Goal: Task Accomplishment & Management: Use online tool/utility

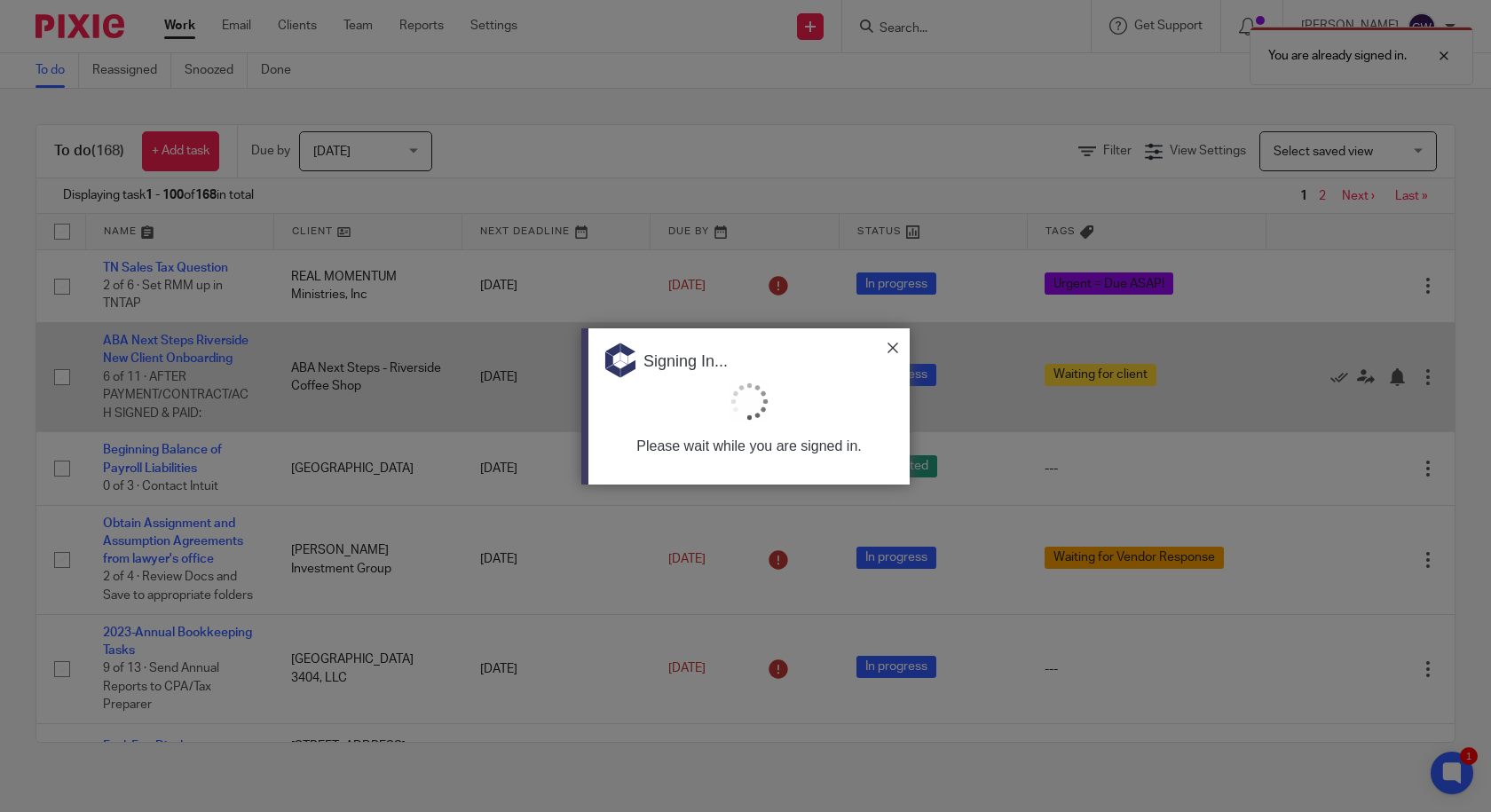
drag, startPoint x: 894, startPoint y: 346, endPoint x: 882, endPoint y: 345, distance: 12.0
click at [894, 345] on img at bounding box center [892, 347] width 11 height 11
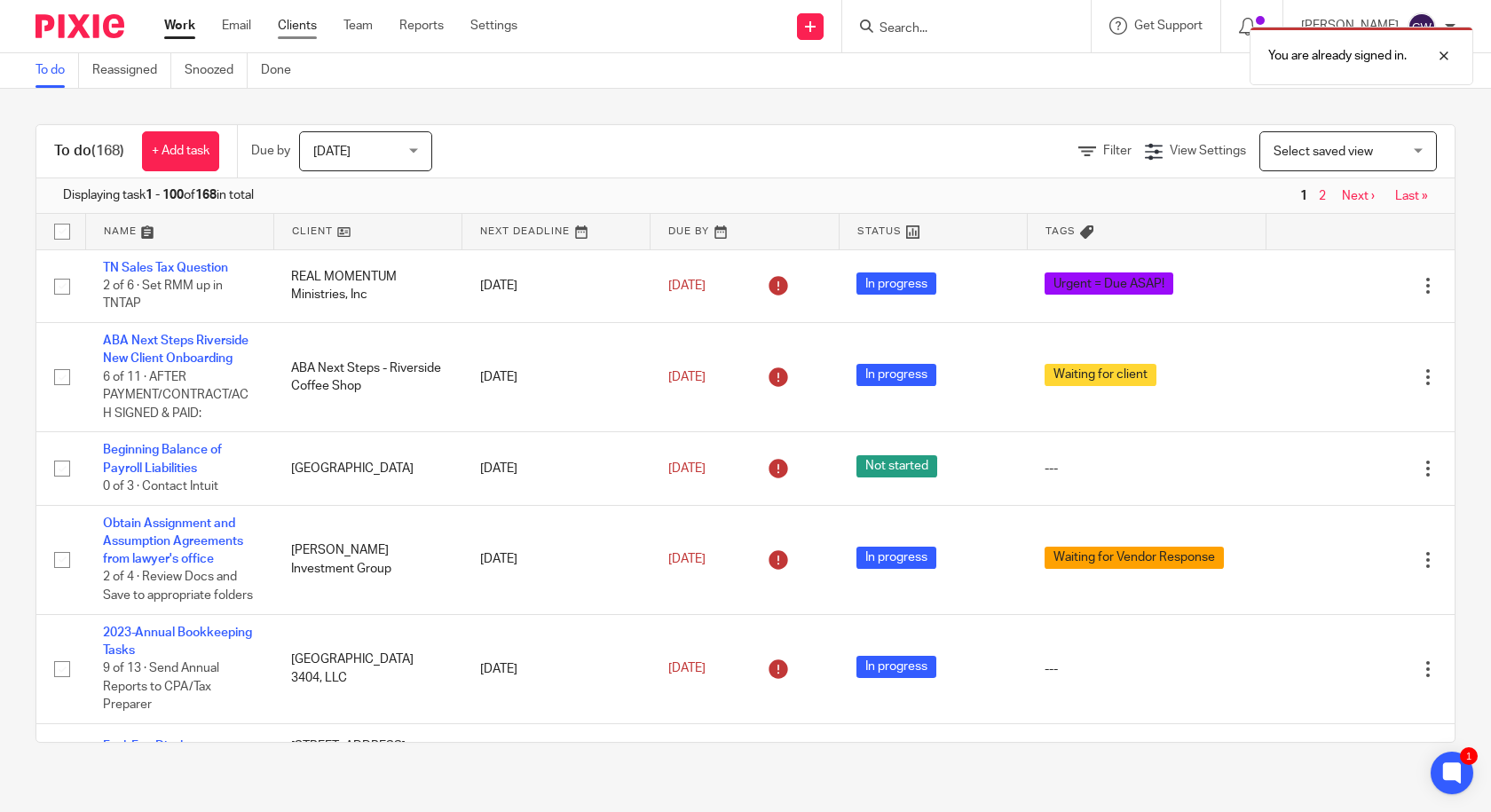
click at [303, 25] on link "Clients" at bounding box center [296, 26] width 39 height 18
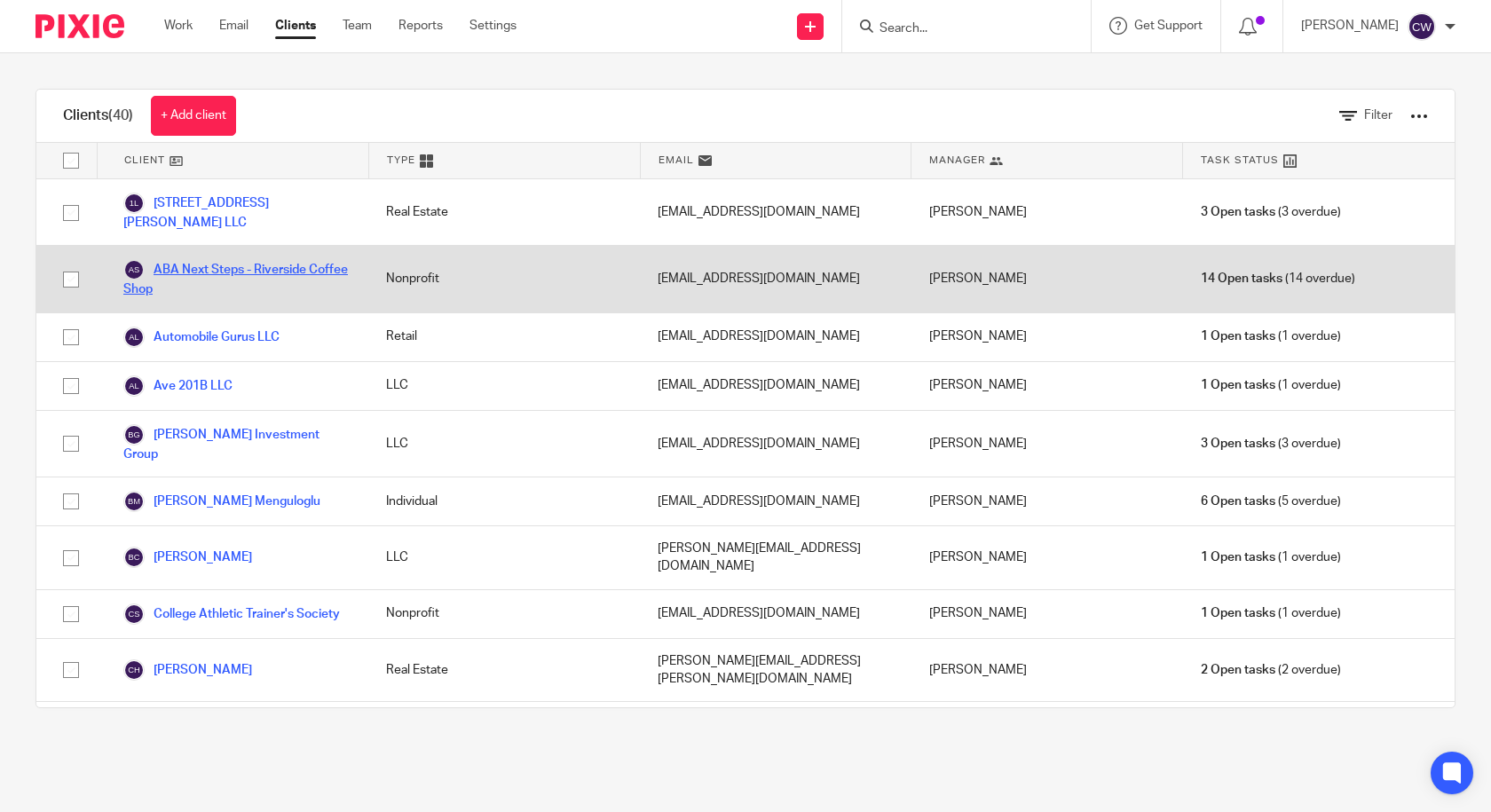
click at [187, 266] on link "ABA Next Steps - Riverside Coffee Shop" at bounding box center [237, 278] width 227 height 39
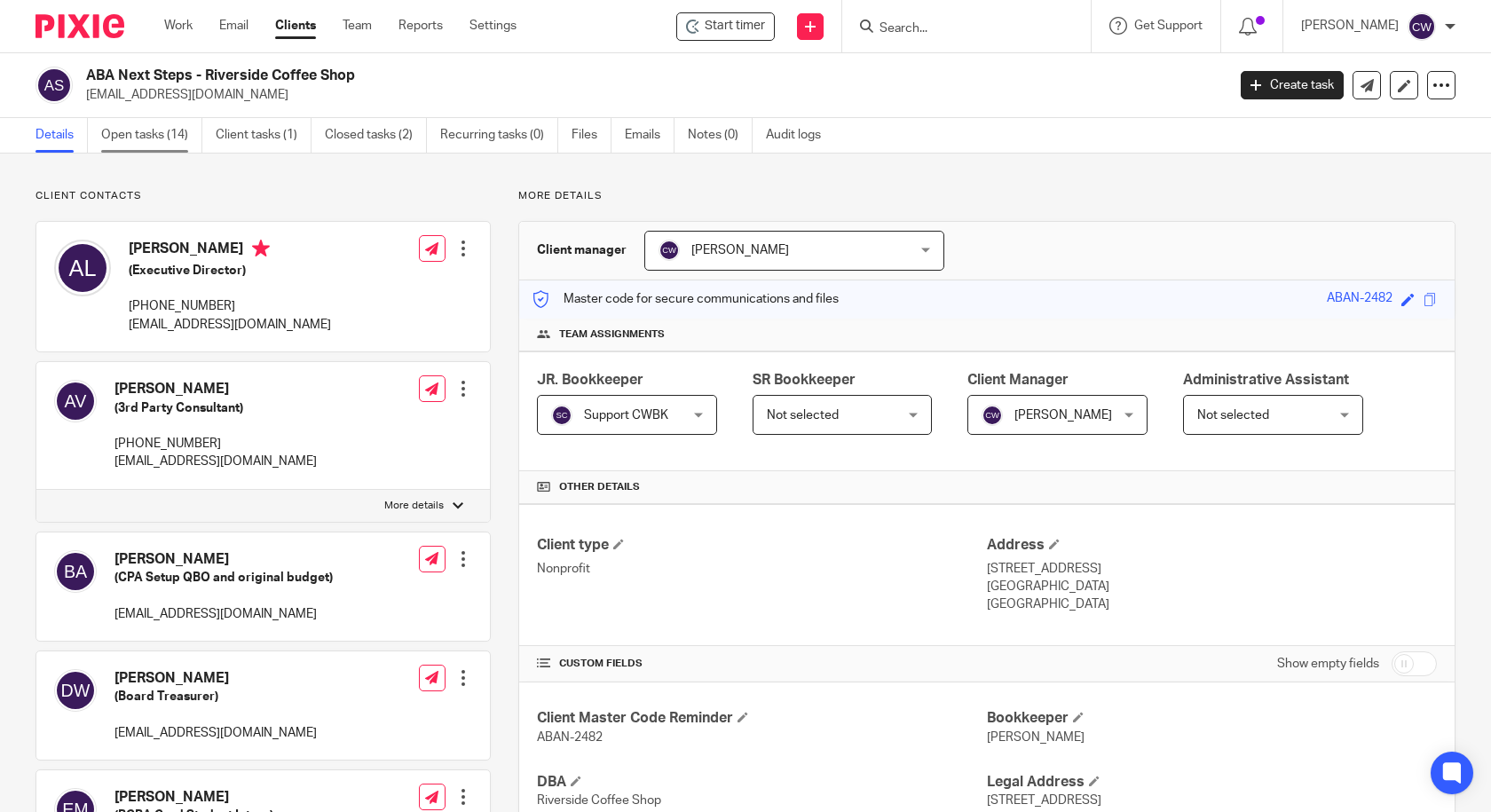
click at [149, 135] on link "Open tasks (14)" at bounding box center [151, 135] width 101 height 34
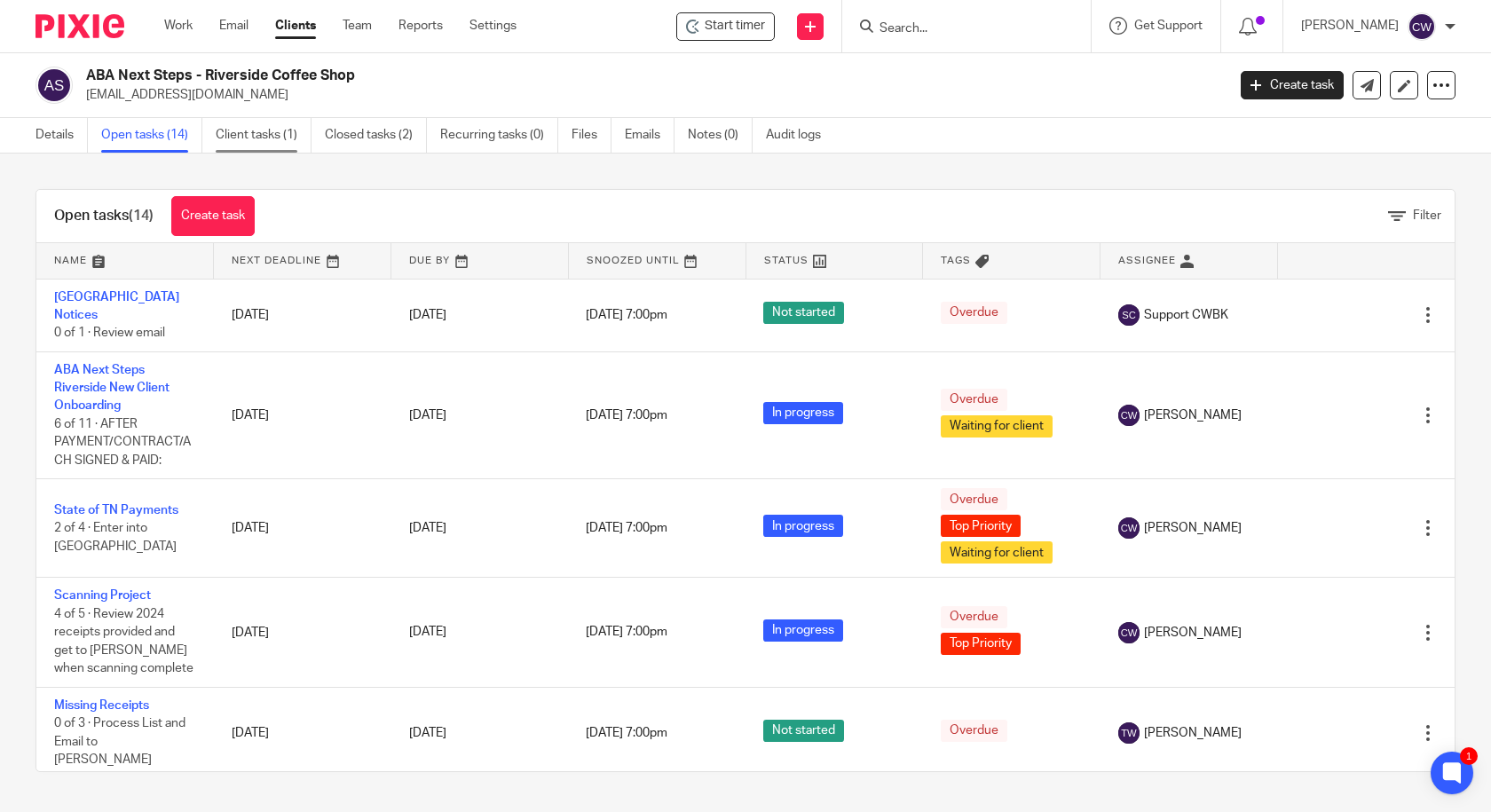
click at [239, 144] on link "Client tasks (1)" at bounding box center [263, 135] width 95 height 34
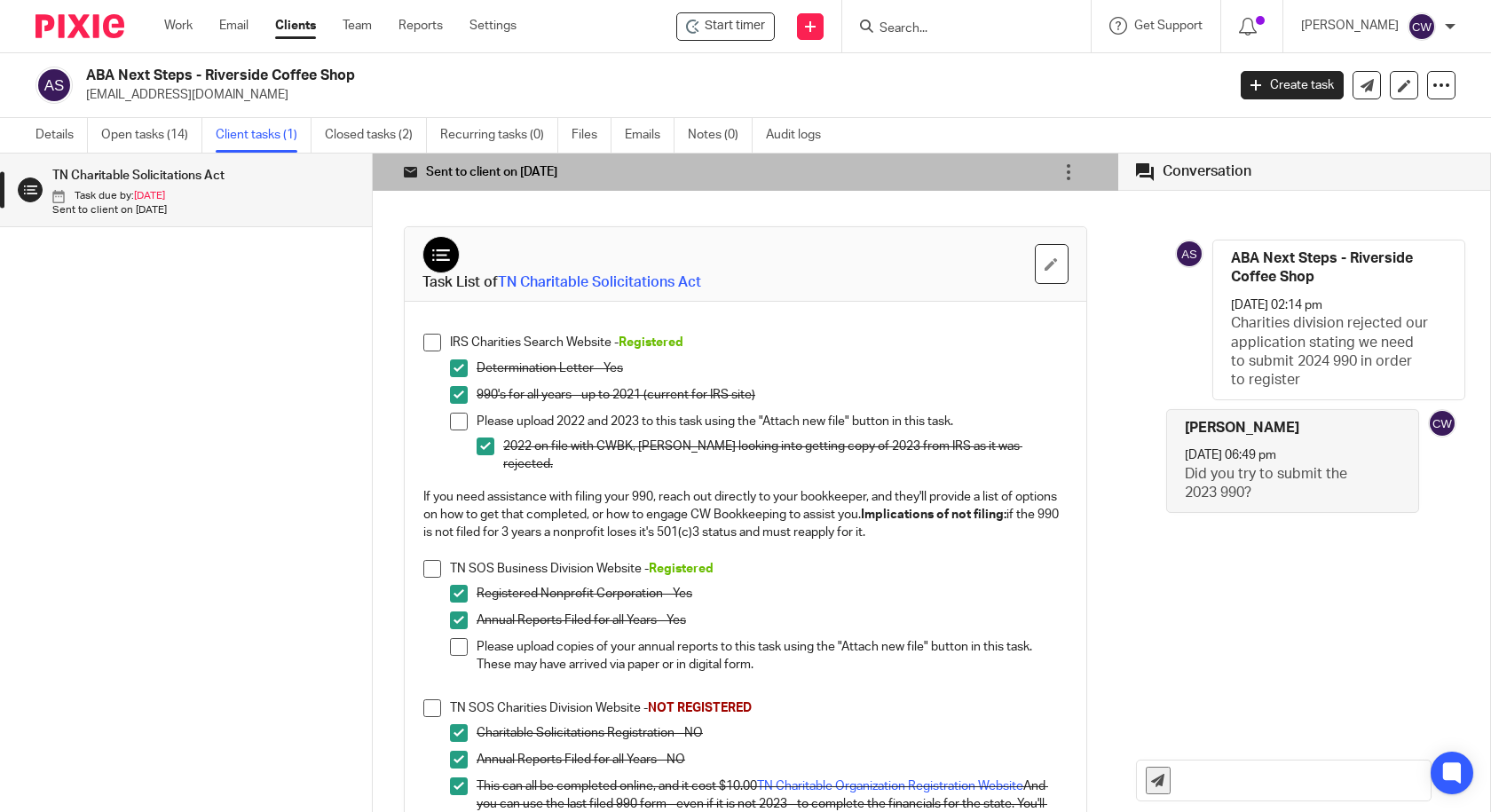
click at [157, 132] on link "Open tasks (14)" at bounding box center [151, 135] width 101 height 34
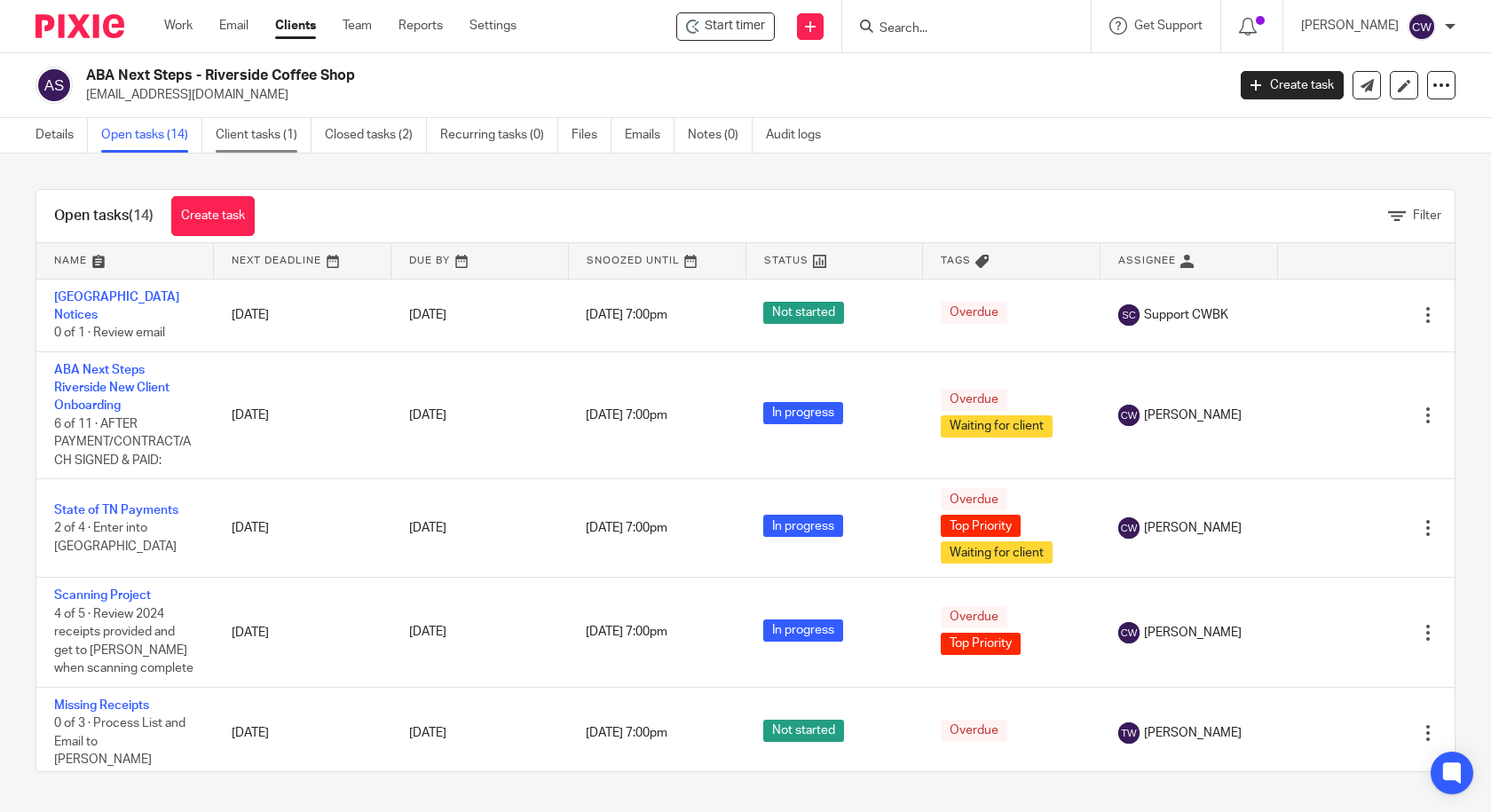
click at [242, 125] on link "Client tasks (1)" at bounding box center [263, 135] width 95 height 34
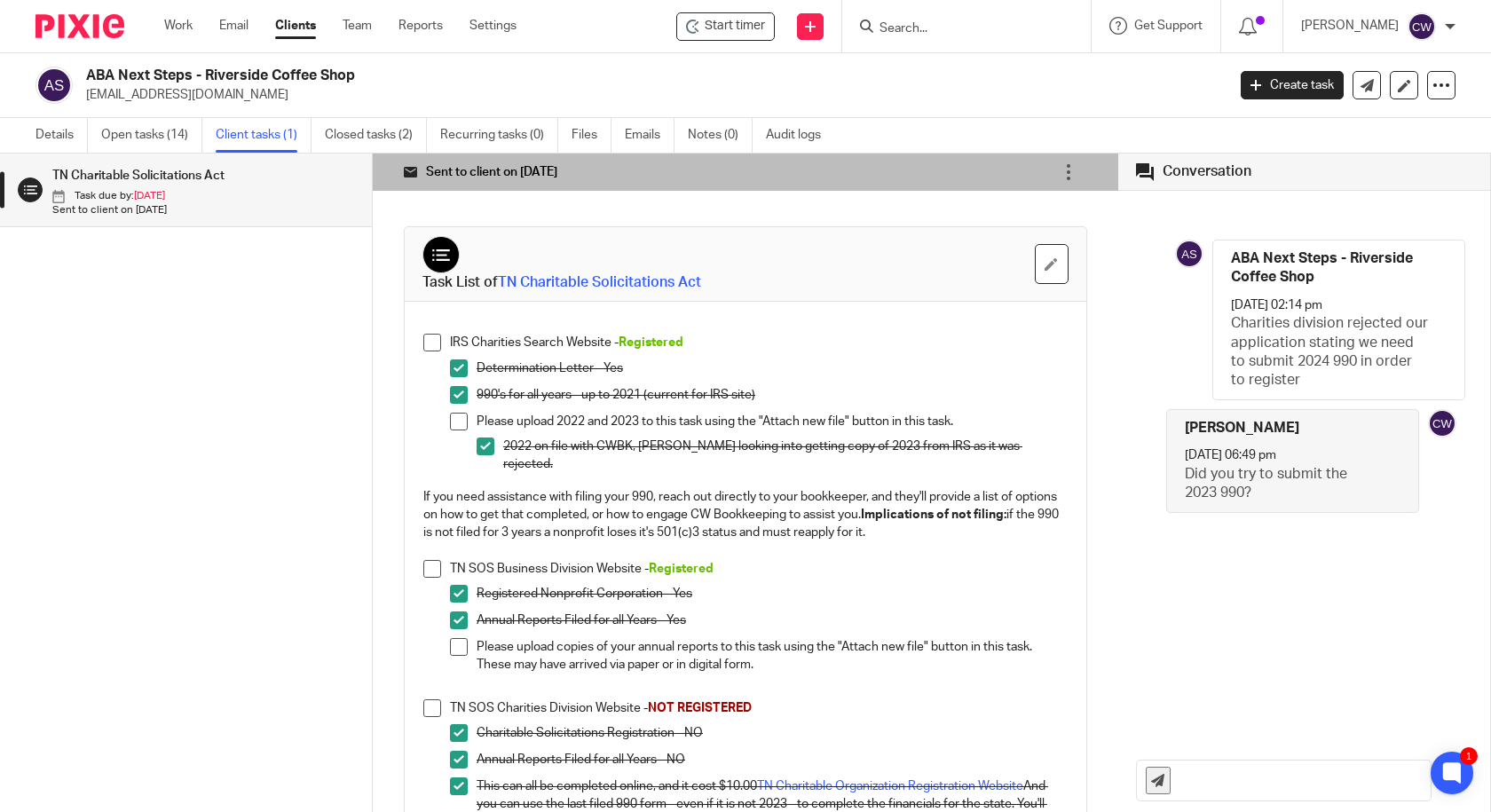
click at [635, 275] on link "TN Charitable Solicitations Act" at bounding box center [600, 283] width 203 height 14
click at [373, 133] on link "Closed tasks (2)" at bounding box center [375, 135] width 102 height 34
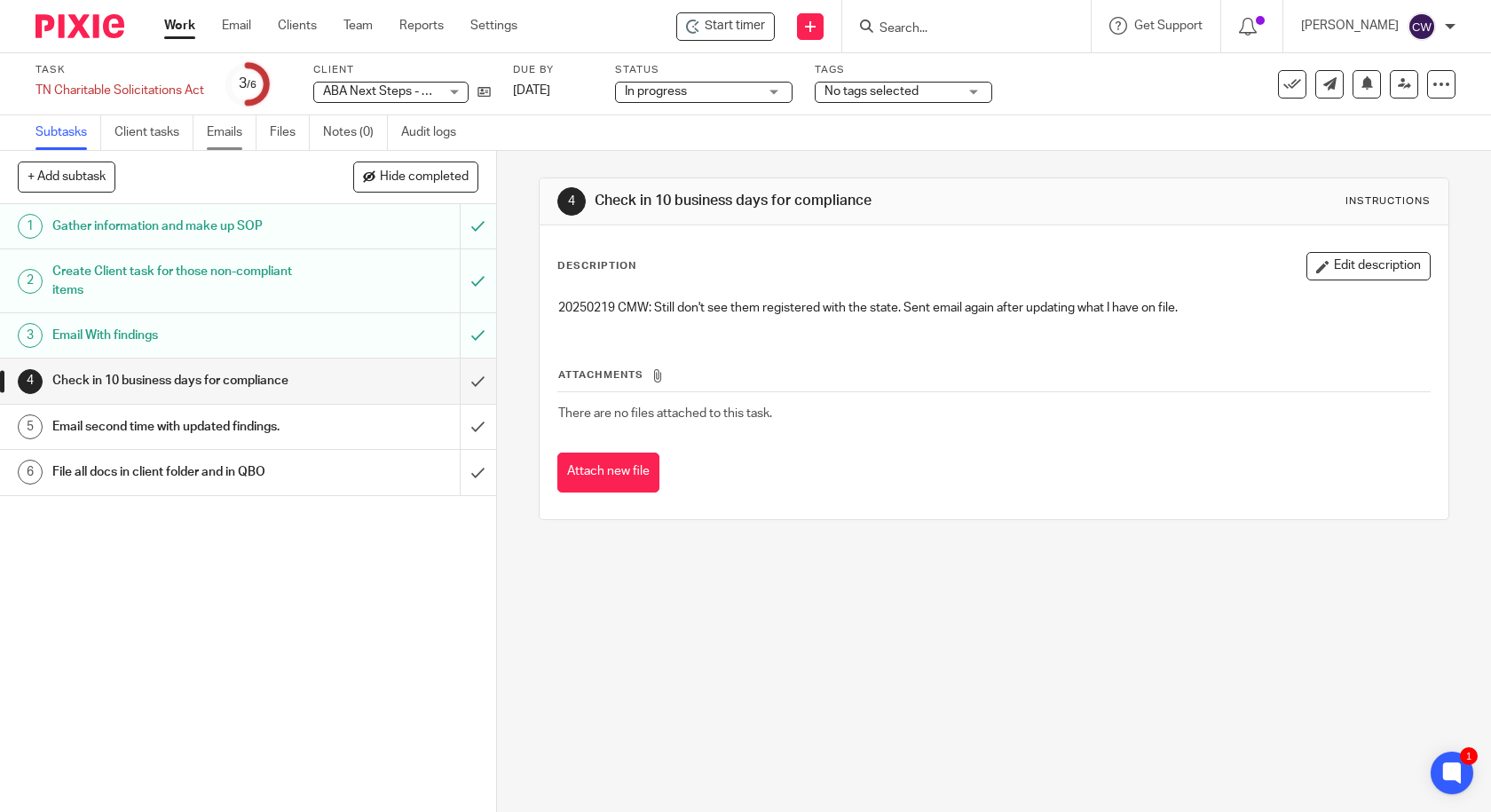
click at [226, 134] on link "Emails" at bounding box center [231, 132] width 50 height 34
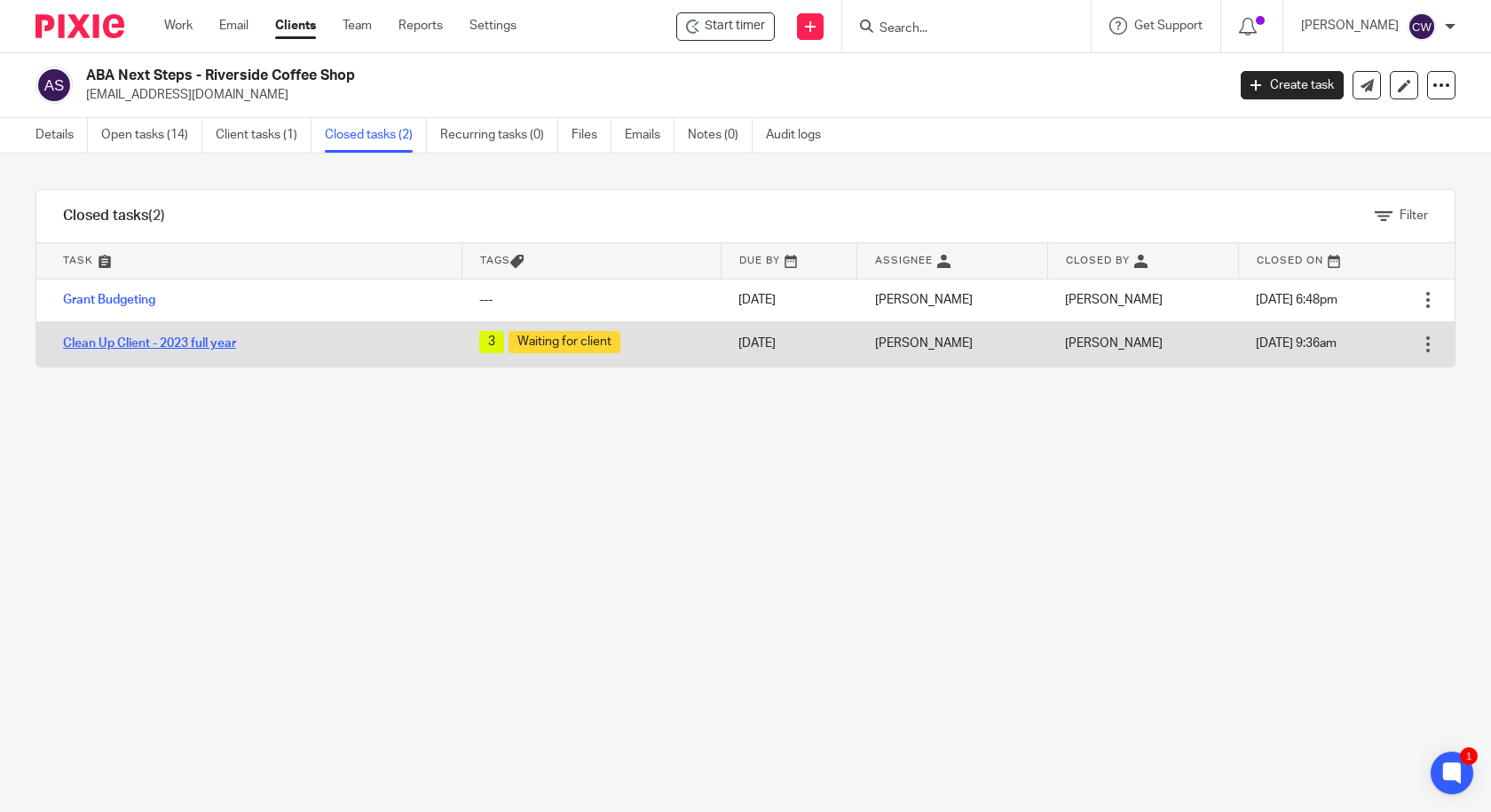
click at [150, 341] on link "Clean Up Client - 2023 full year" at bounding box center [149, 343] width 173 height 13
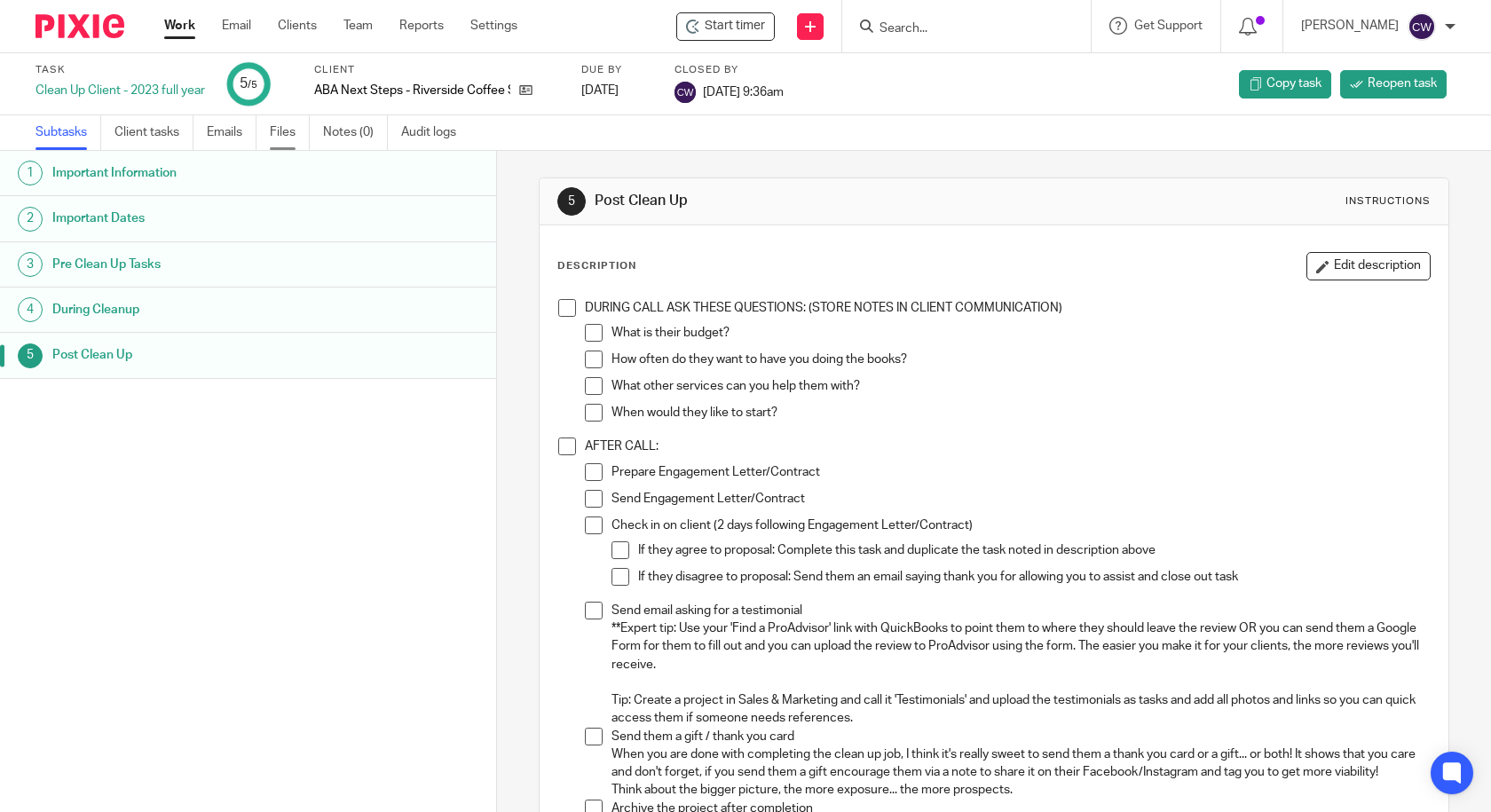
click at [292, 134] on link "Files" at bounding box center [290, 132] width 40 height 34
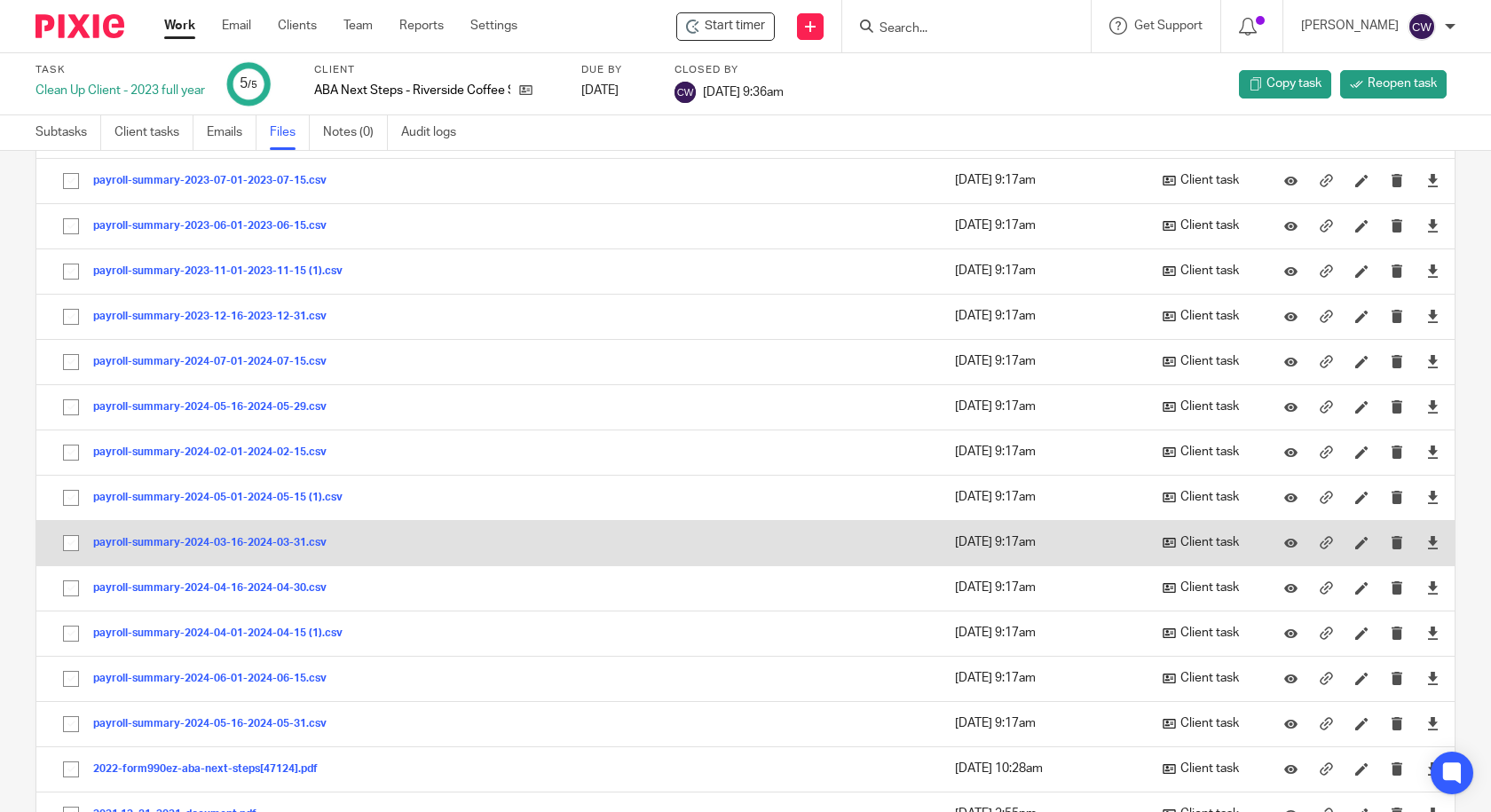
scroll to position [994, 0]
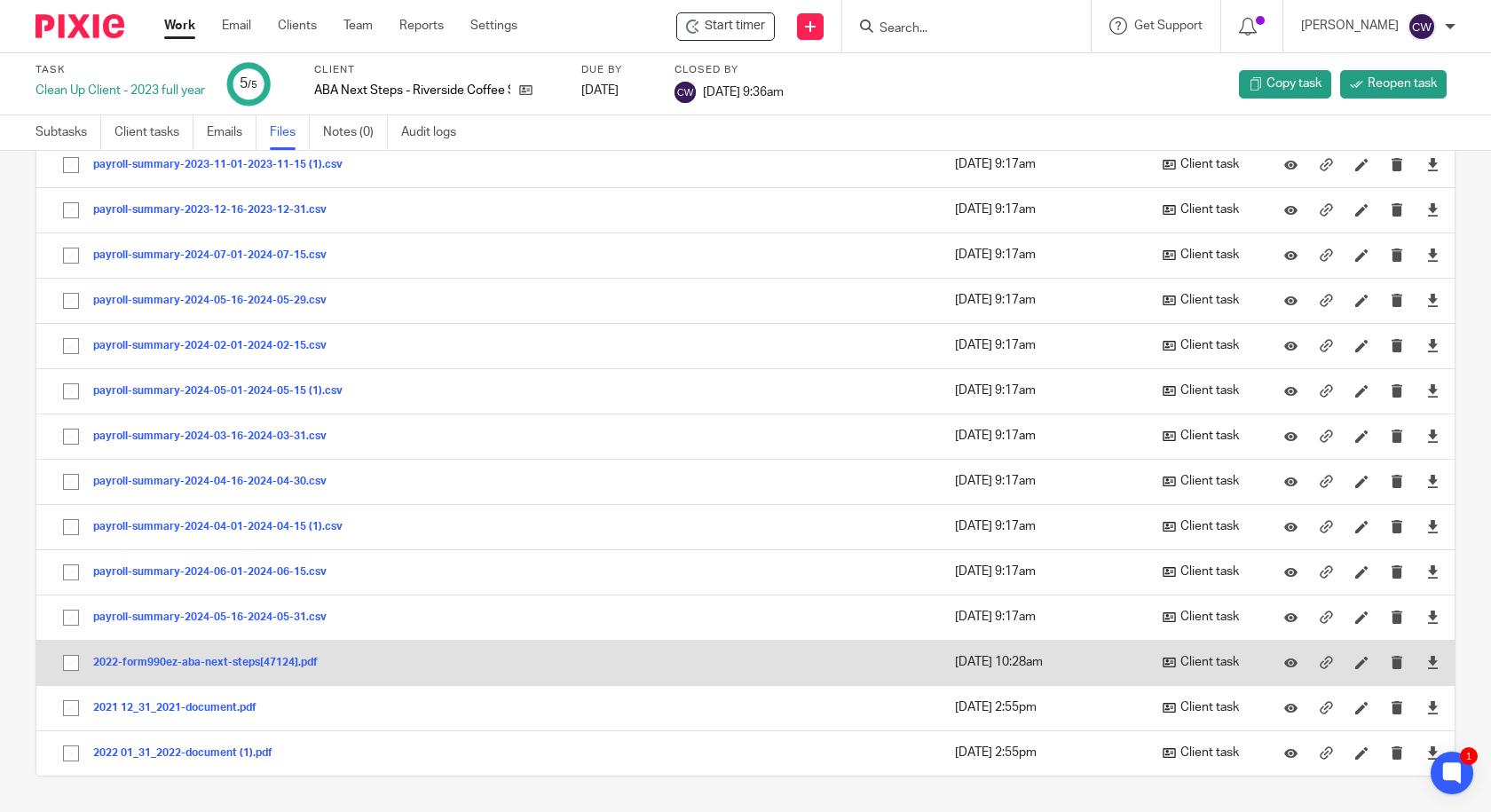
click at [230, 657] on button "2022-form990ez-aba-next-steps[47124].pdf" at bounding box center [212, 663] width 238 height 13
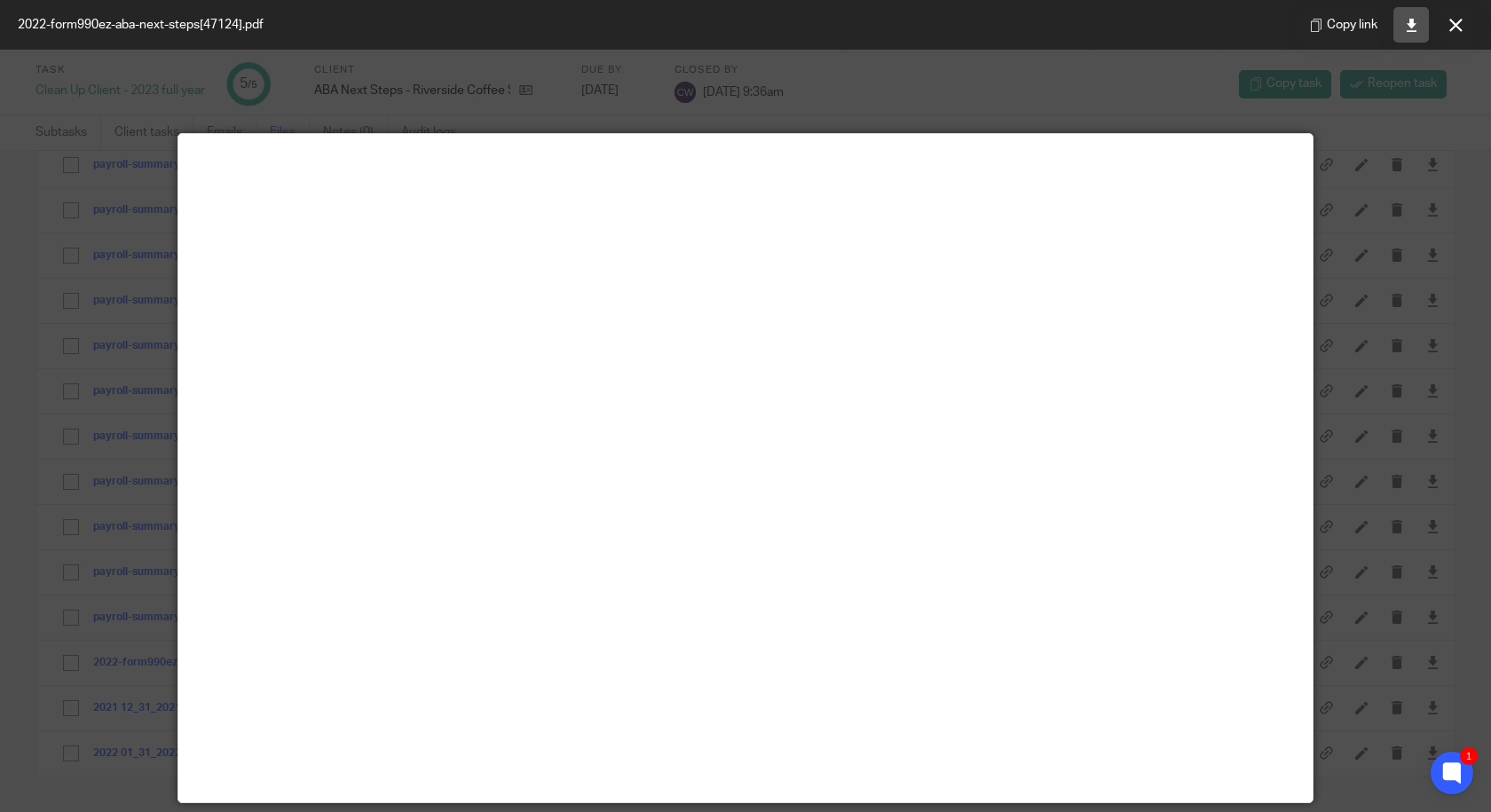
click at [1410, 27] on icon at bounding box center [1411, 25] width 14 height 14
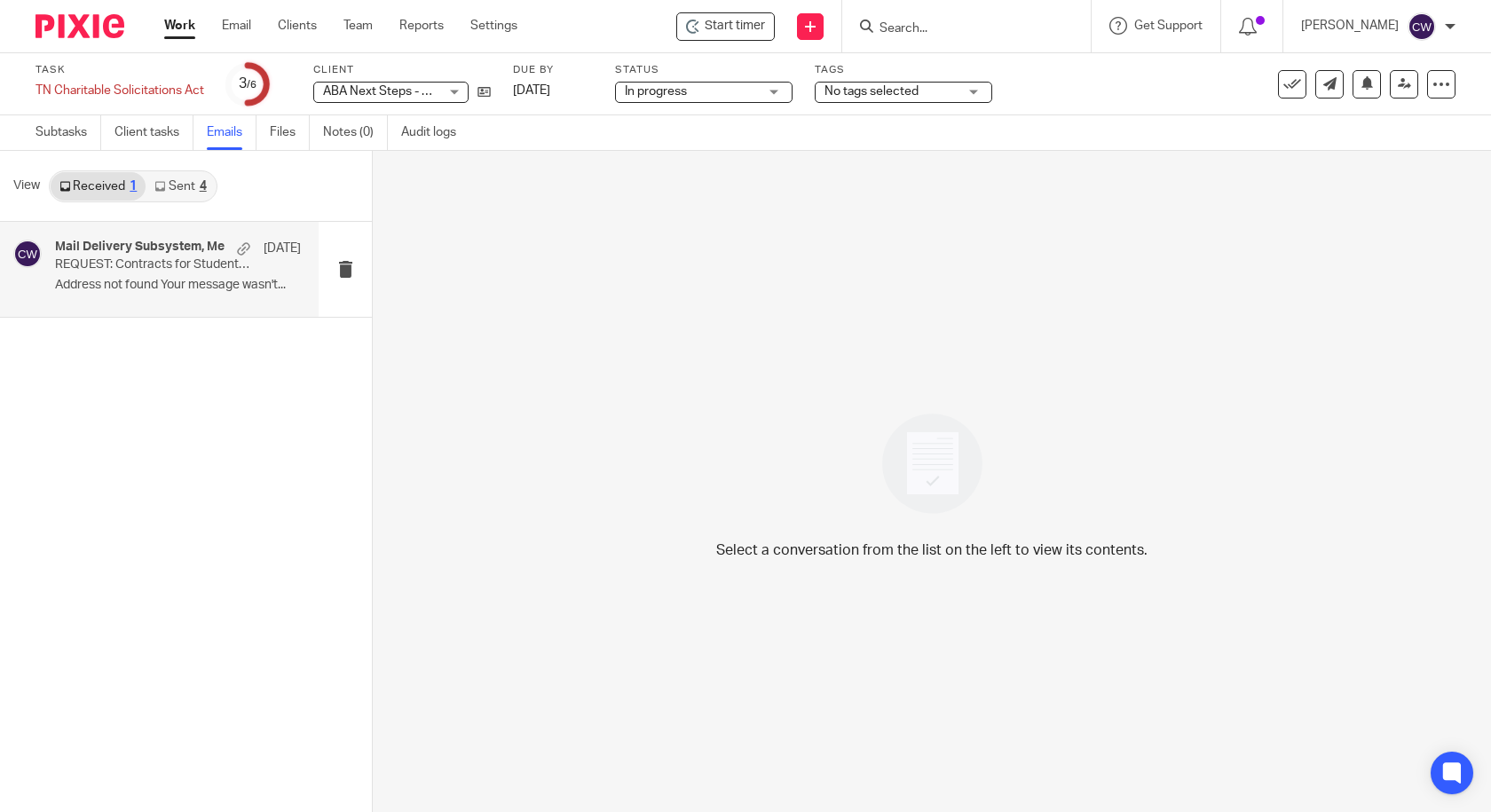
click at [159, 273] on p "REQUEST: Contracts for Students to CW Bookkeeping, LLC" at bounding box center [153, 265] width 197 height 15
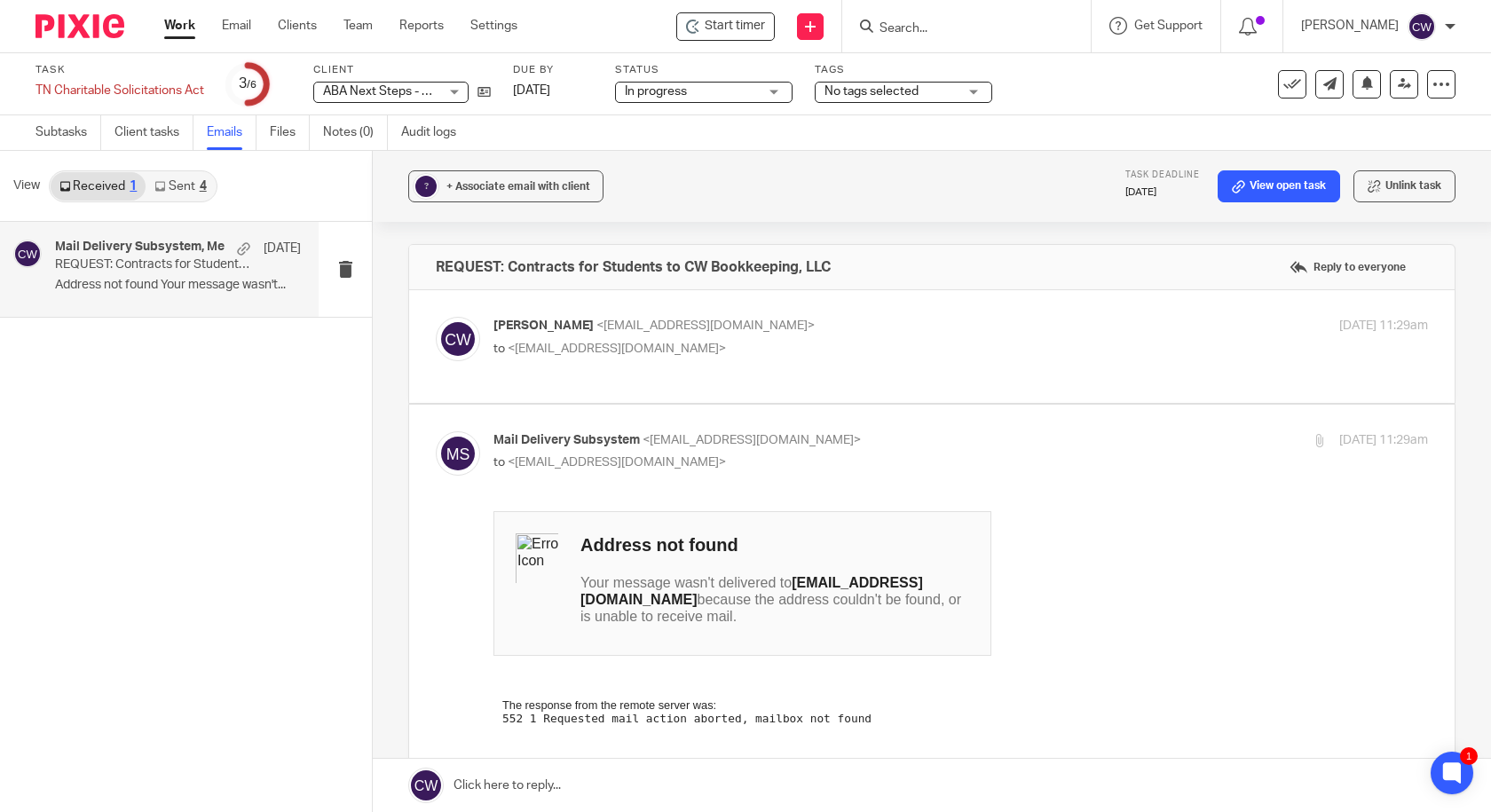
click at [200, 192] on div "4" at bounding box center [203, 186] width 7 height 13
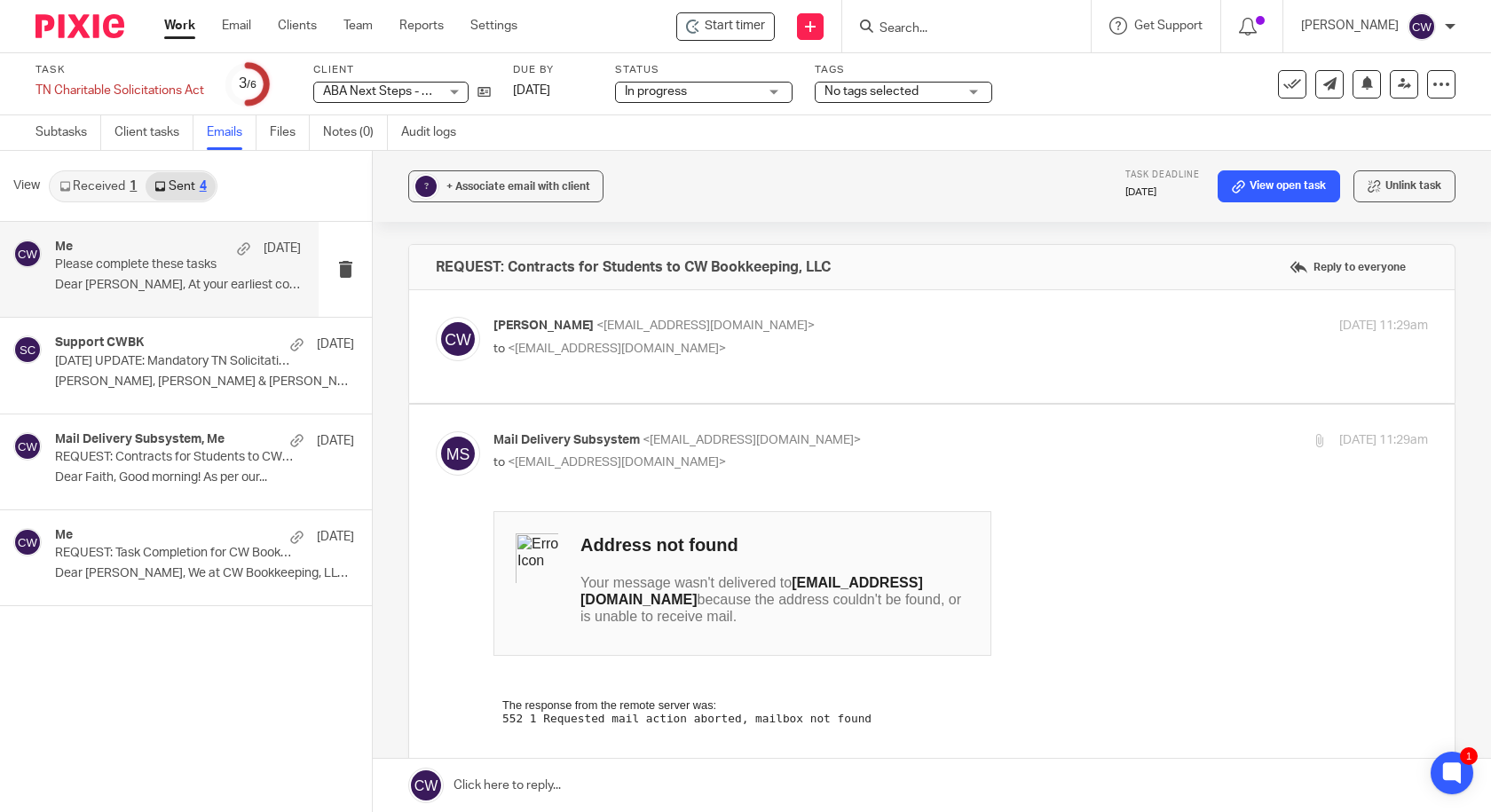
click at [184, 286] on p "Dear [PERSON_NAME], At your earliest convenience,..." at bounding box center [177, 284] width 246 height 15
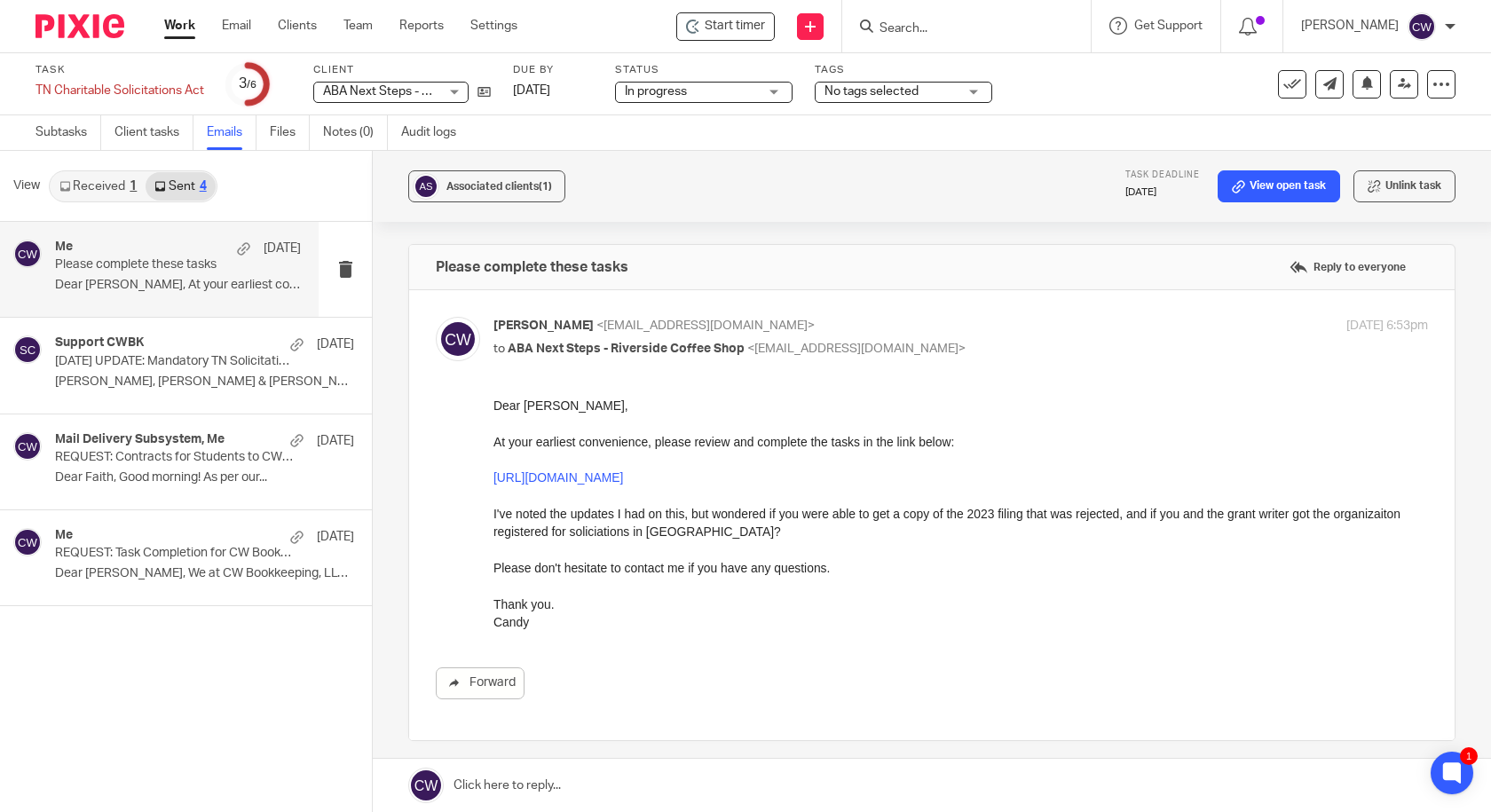
click at [613, 482] on link "[URL][DOMAIN_NAME]" at bounding box center [558, 477] width 130 height 14
click at [155, 140] on link "Client tasks" at bounding box center [154, 132] width 79 height 34
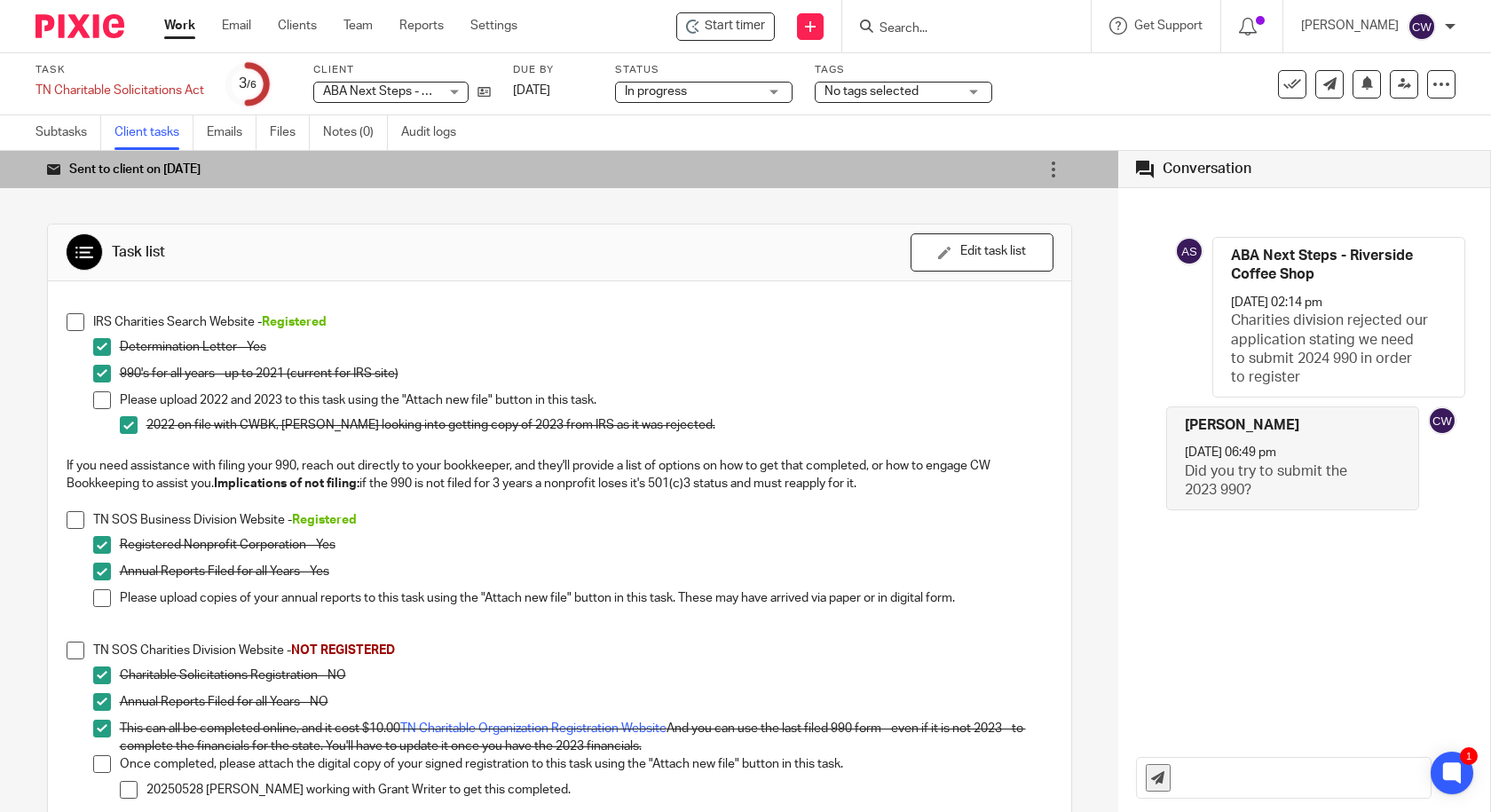
scroll to position [149, 0]
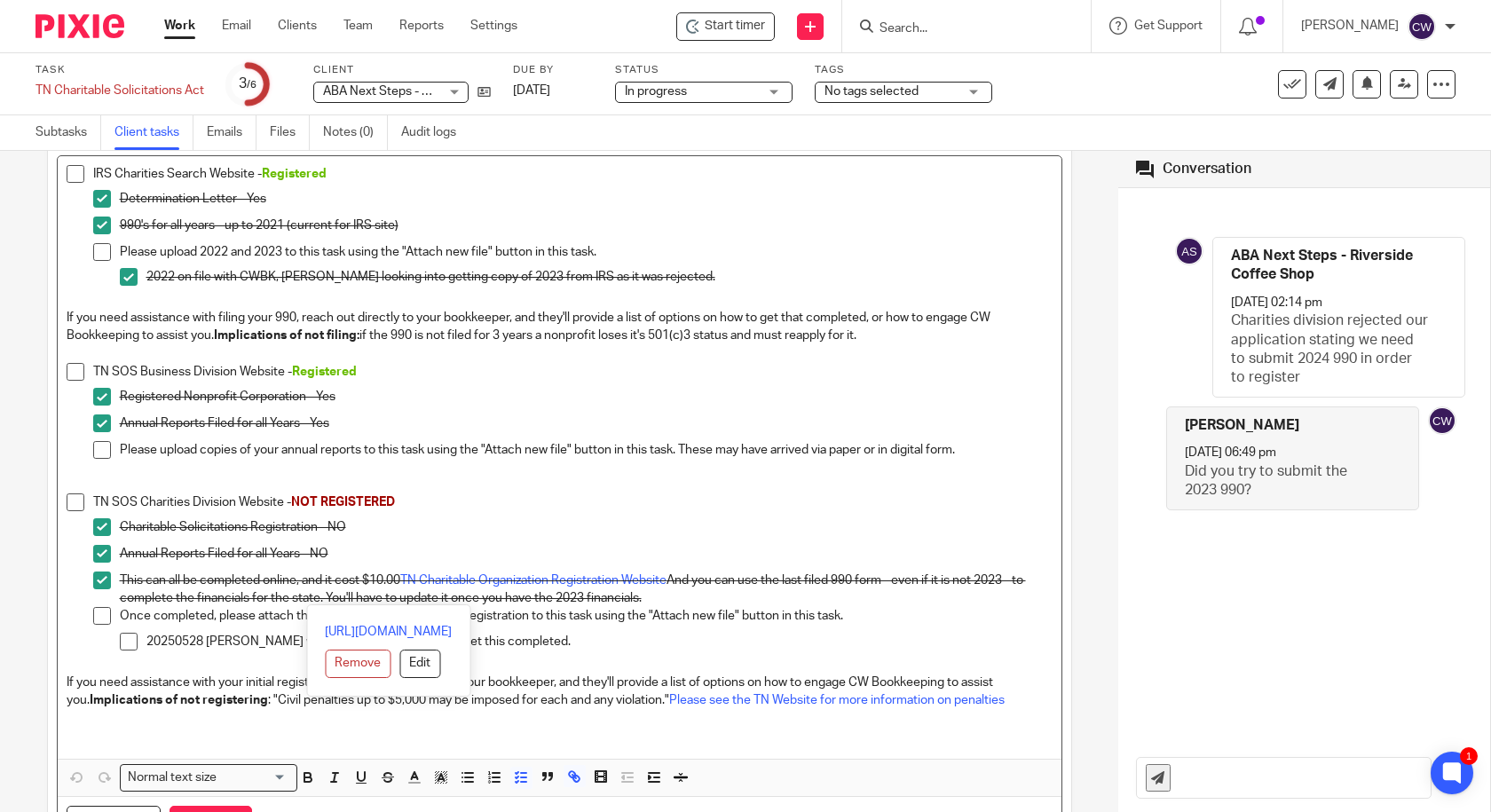
drag, startPoint x: 665, startPoint y: 598, endPoint x: 122, endPoint y: 580, distance: 543.3
click at [122, 580] on p "This can all be completed online, and it cost $10.00 TN Charitable Organization…" at bounding box center [586, 590] width 933 height 36
click at [664, 663] on div "Once completed, please attach the digital copy of your signed registration to t…" at bounding box center [586, 636] width 933 height 59
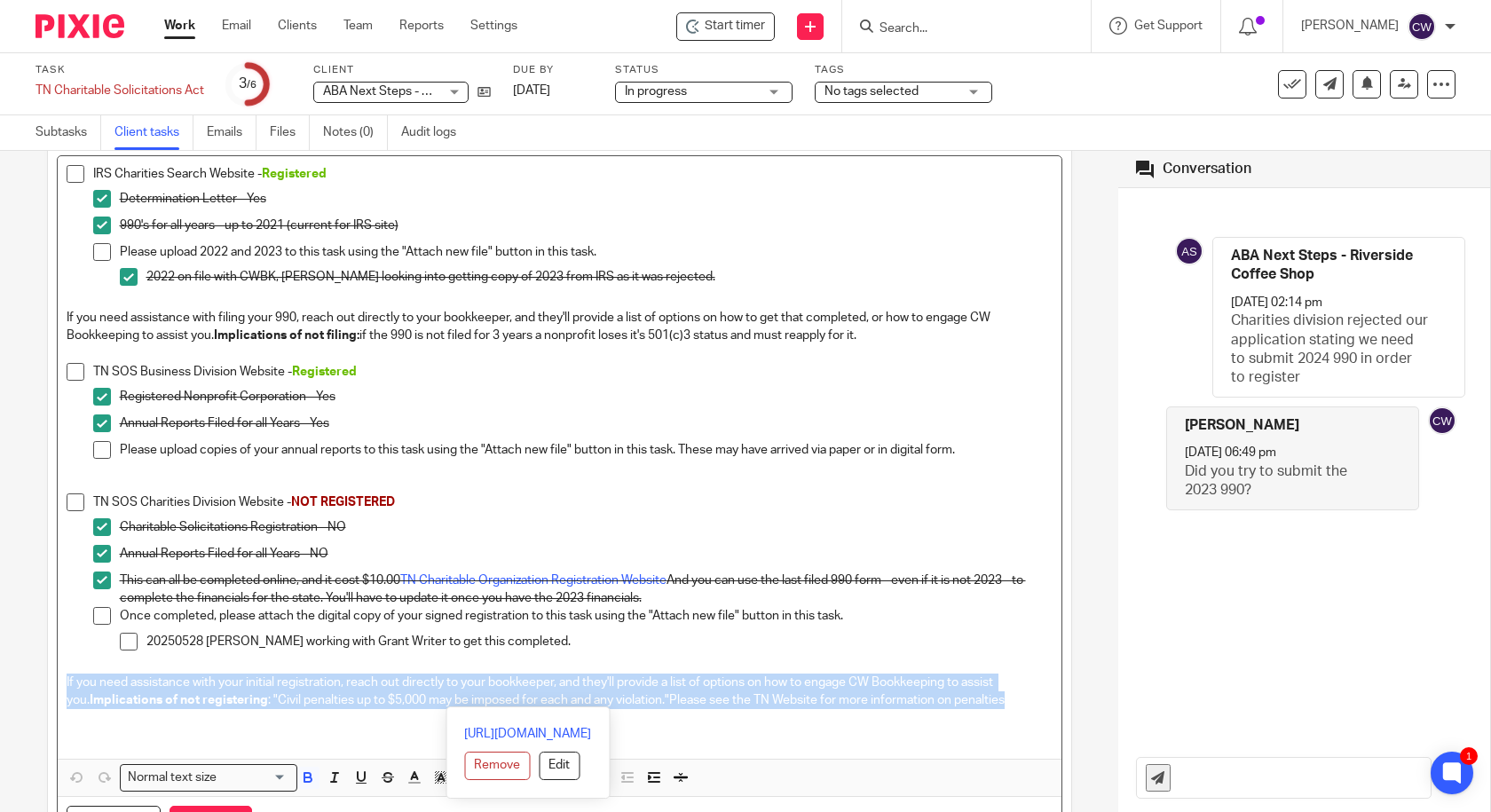
drag, startPoint x: 62, startPoint y: 682, endPoint x: 1008, endPoint y: 692, distance: 946.1
click at [1008, 692] on div "IRS Charities Search Website - Registered Determination Letter - Yes 990's for …" at bounding box center [559, 456] width 1004 height 602
copy p "If you need assistance with your initial registration, reach out directly to yo…"
